Goal: Transaction & Acquisition: Book appointment/travel/reservation

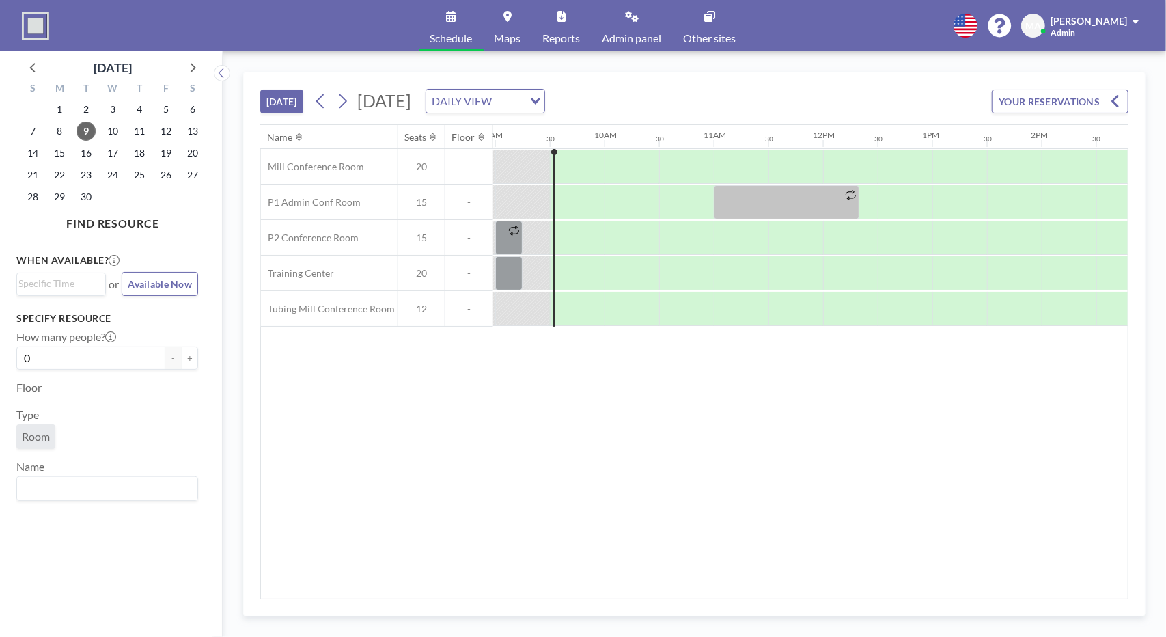
scroll to position [0, 983]
click at [81, 288] on input "Search for option" at bounding box center [57, 284] width 79 height 16
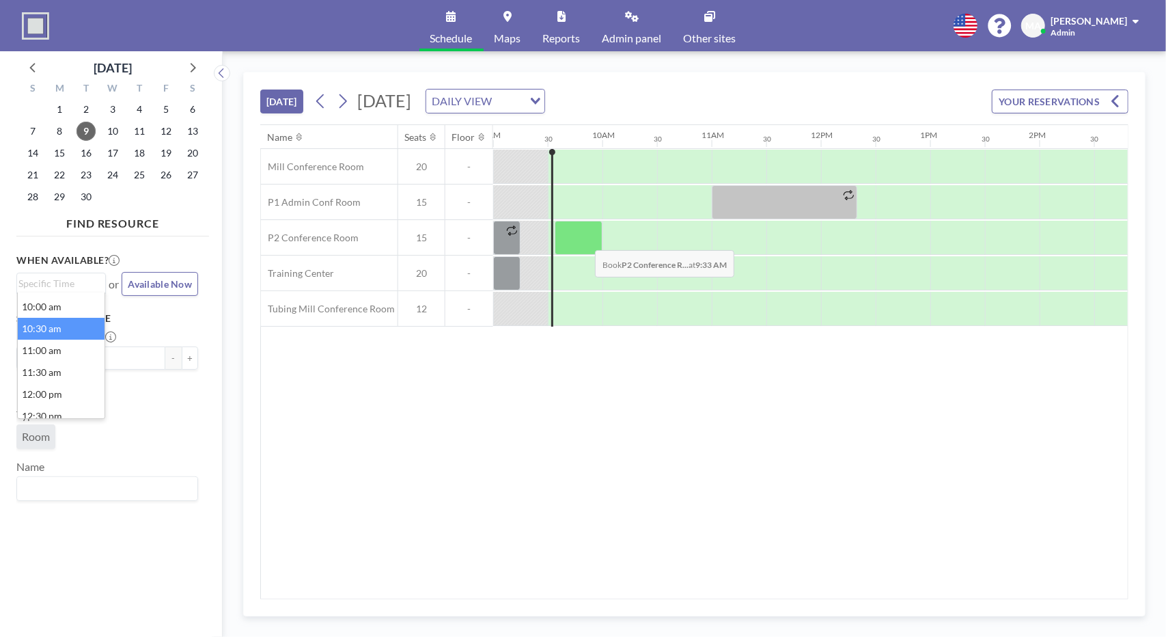
click at [585, 238] on div at bounding box center [579, 238] width 48 height 34
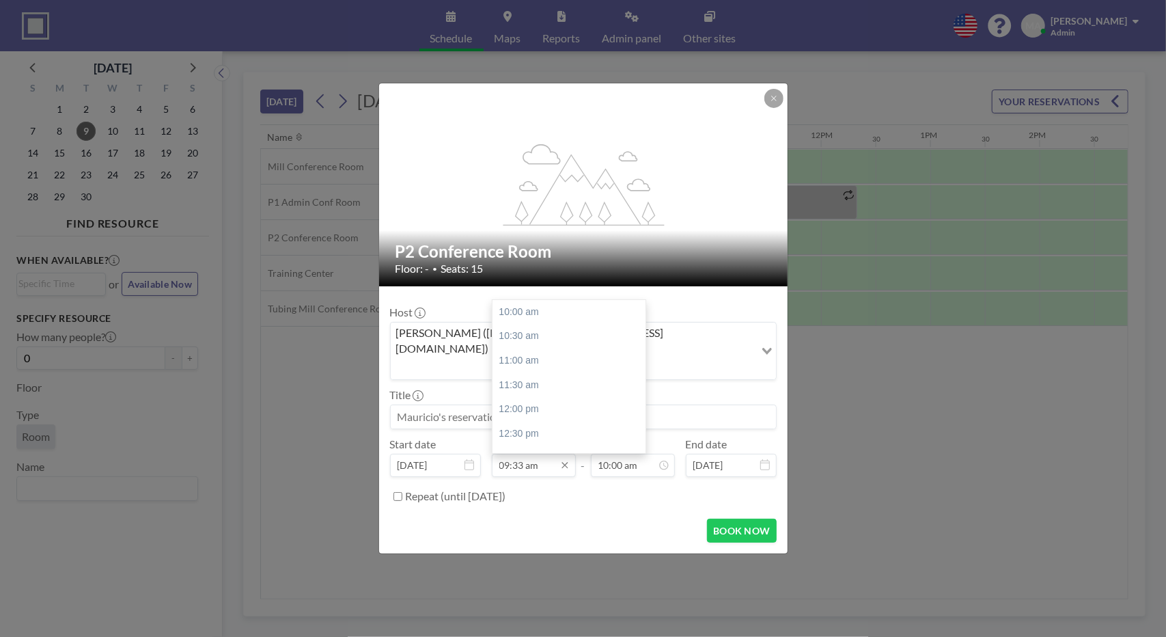
click at [521, 453] on input "09:33 am" at bounding box center [534, 464] width 84 height 23
type input "09:45 am"
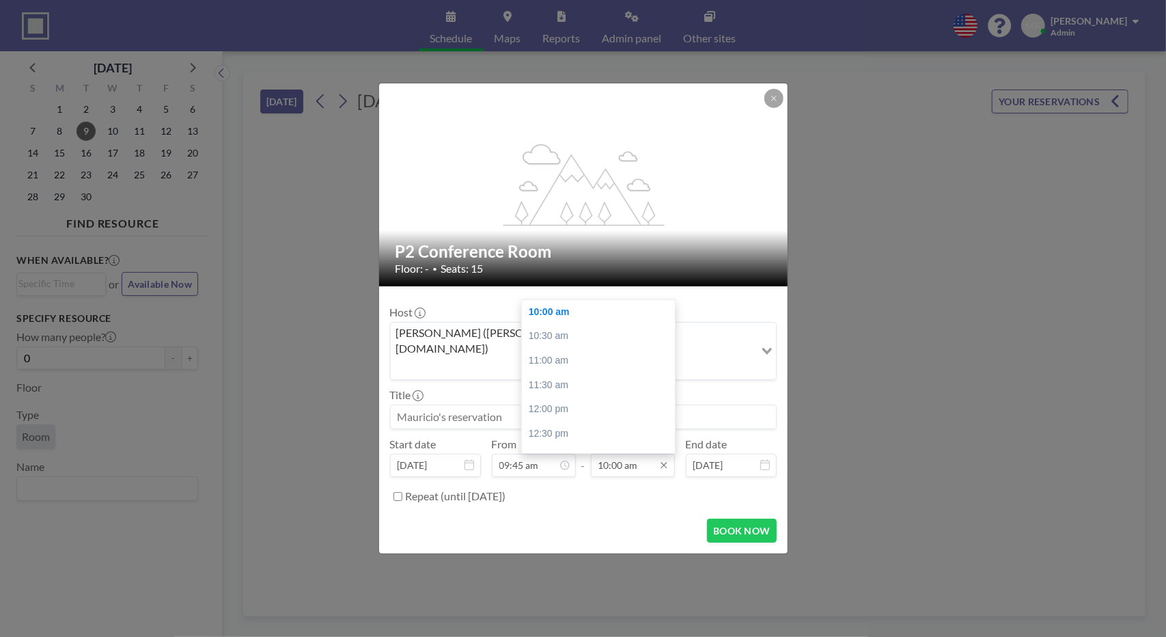
click at [626, 456] on input "10:00 am" at bounding box center [633, 464] width 84 height 23
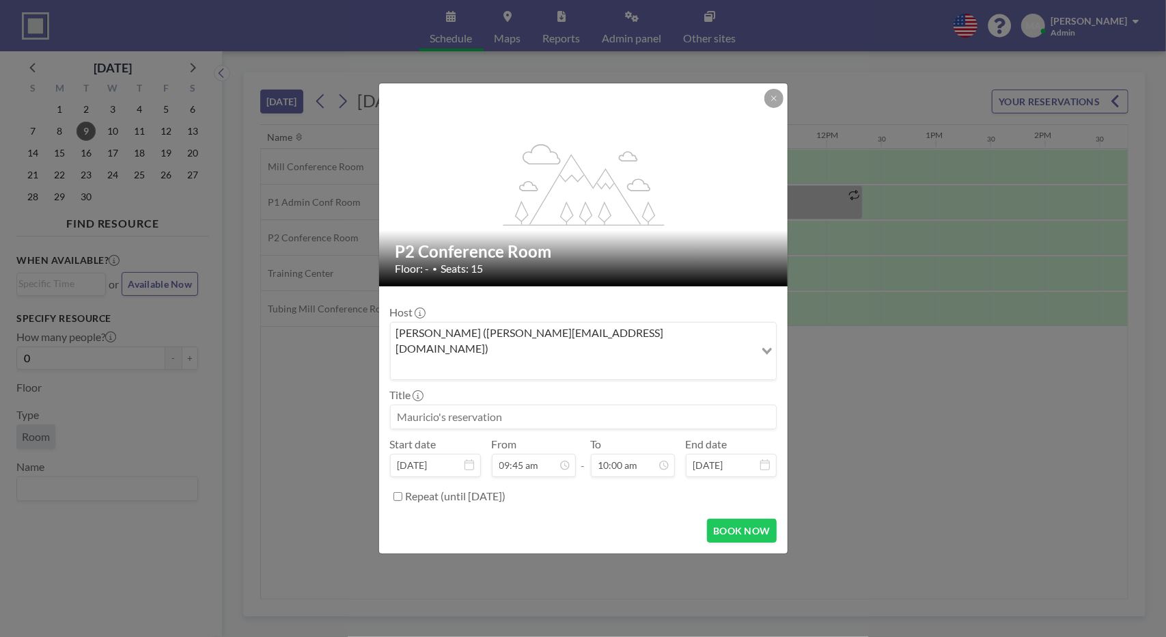
scroll to position [0, 983]
type input "10:30 am"
click at [630, 485] on div "Repeat (until [DATE])" at bounding box center [591, 496] width 371 height 23
click at [744, 518] on button "BOOK NOW" at bounding box center [741, 530] width 69 height 24
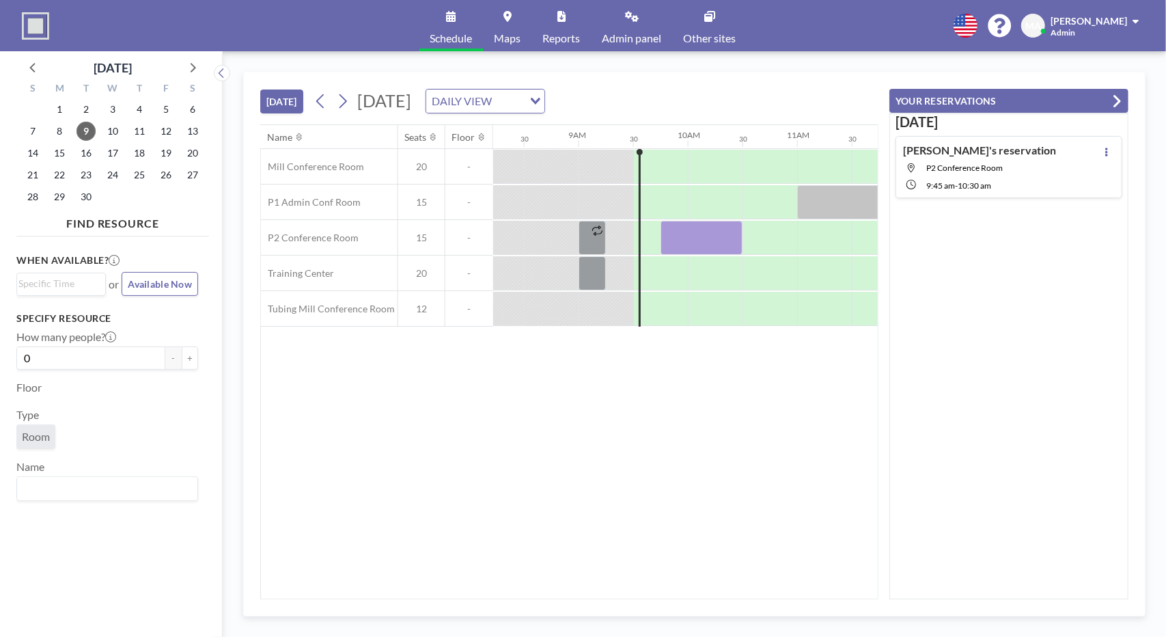
scroll to position [0, 940]
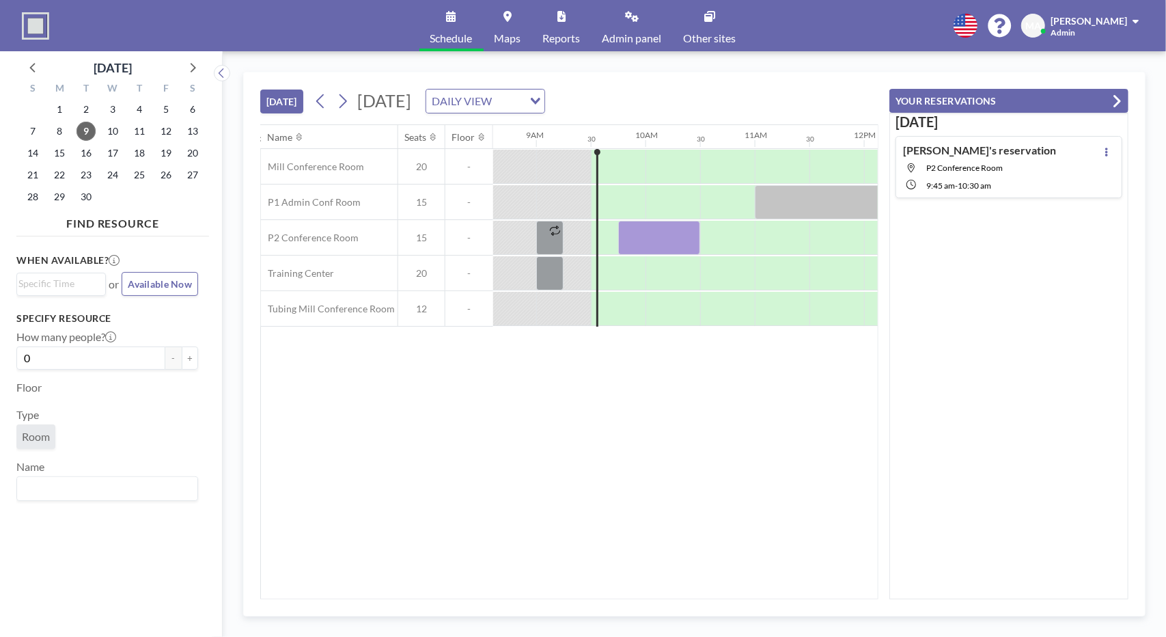
click at [848, 50] on div "Schedule Maps Reports Admin panel Other sites English Polski 日本語 Española MA [P…" at bounding box center [583, 25] width 1166 height 51
